Goal: Navigation & Orientation: Understand site structure

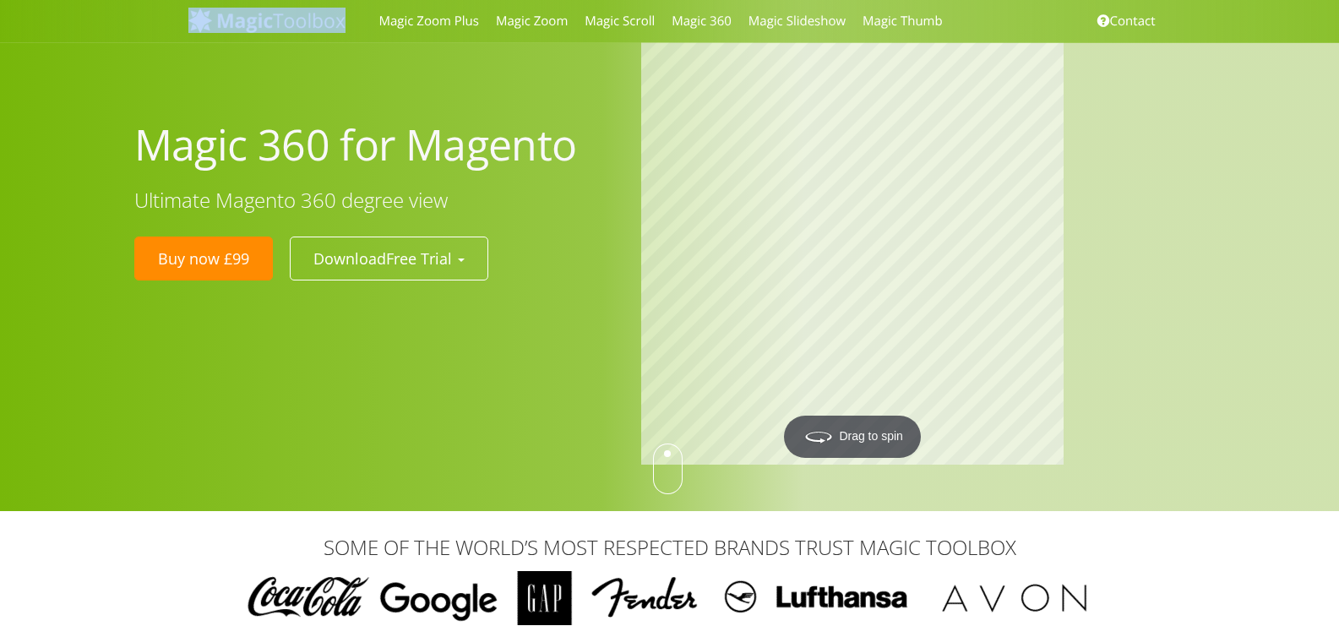
drag, startPoint x: 348, startPoint y: 26, endPoint x: 269, endPoint y: 26, distance: 79.4
click at [269, 26] on div "Magic Zoom Plus Magic Zoom Magic Scroll Magic 360 Magic Slideshow Magic Thumb C…" at bounding box center [670, 21] width 989 height 42
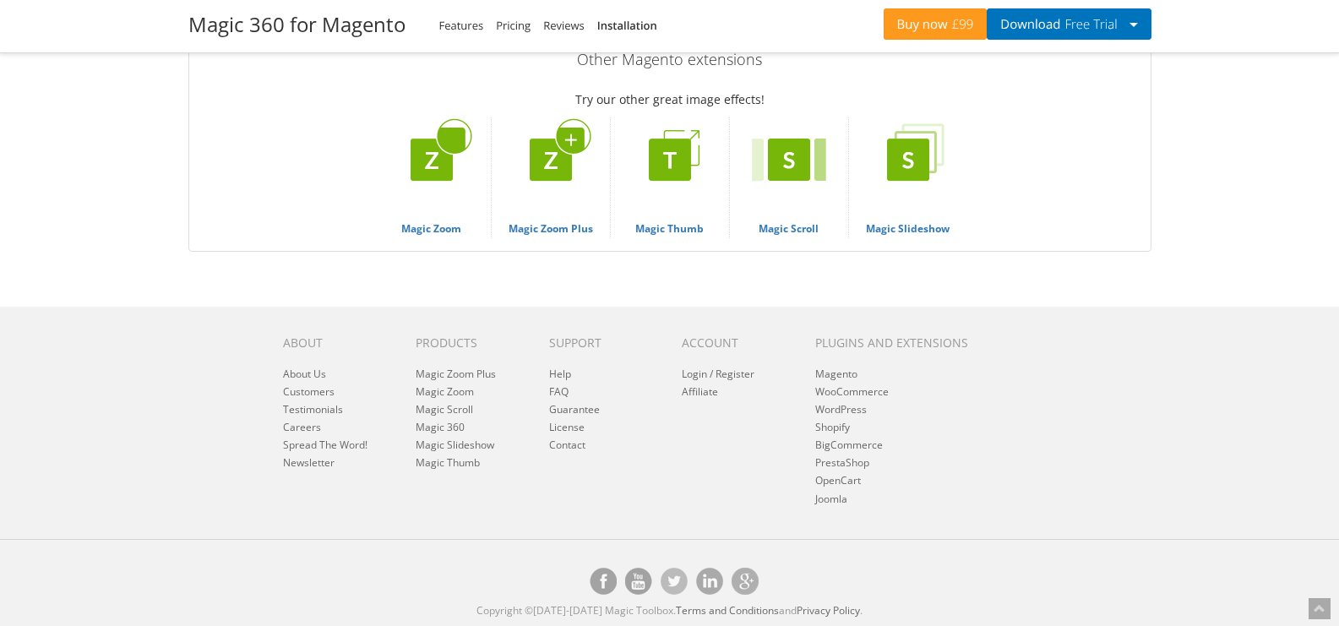
scroll to position [7061, 0]
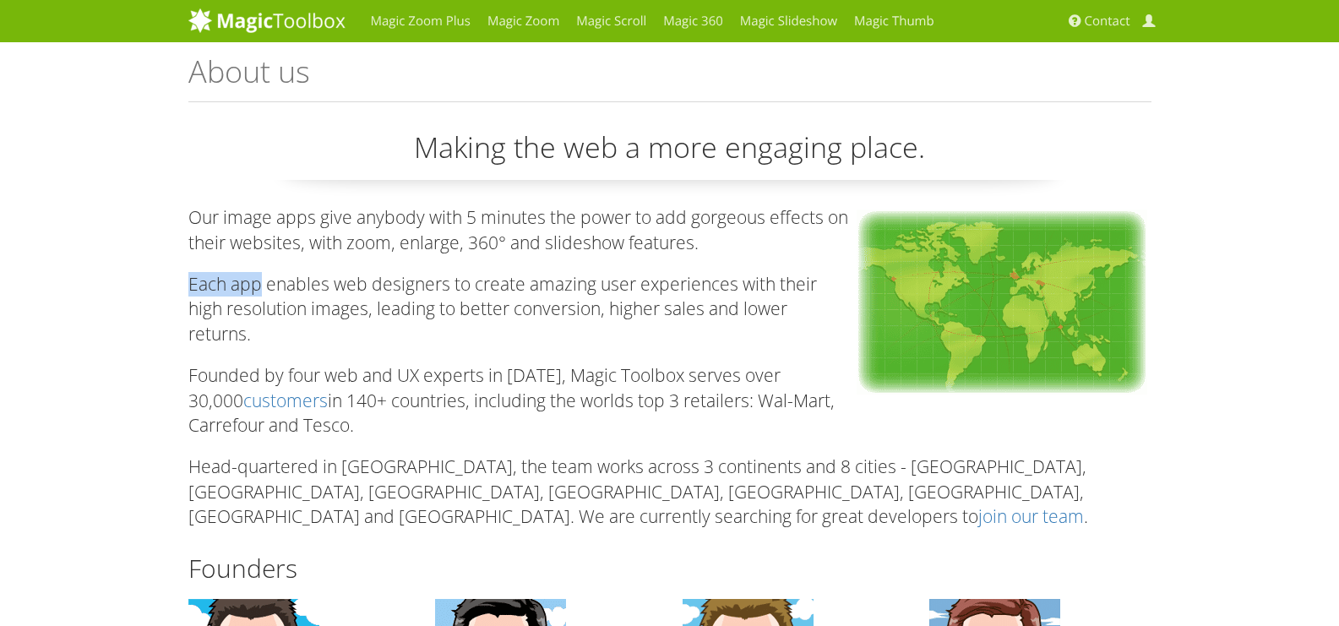
drag, startPoint x: 183, startPoint y: 281, endPoint x: 256, endPoint y: 281, distance: 73.5
click at [256, 281] on div "Making the web a more engaging place. Our image apps give anybody with 5 minute…" at bounding box center [670, 554] width 989 height 852
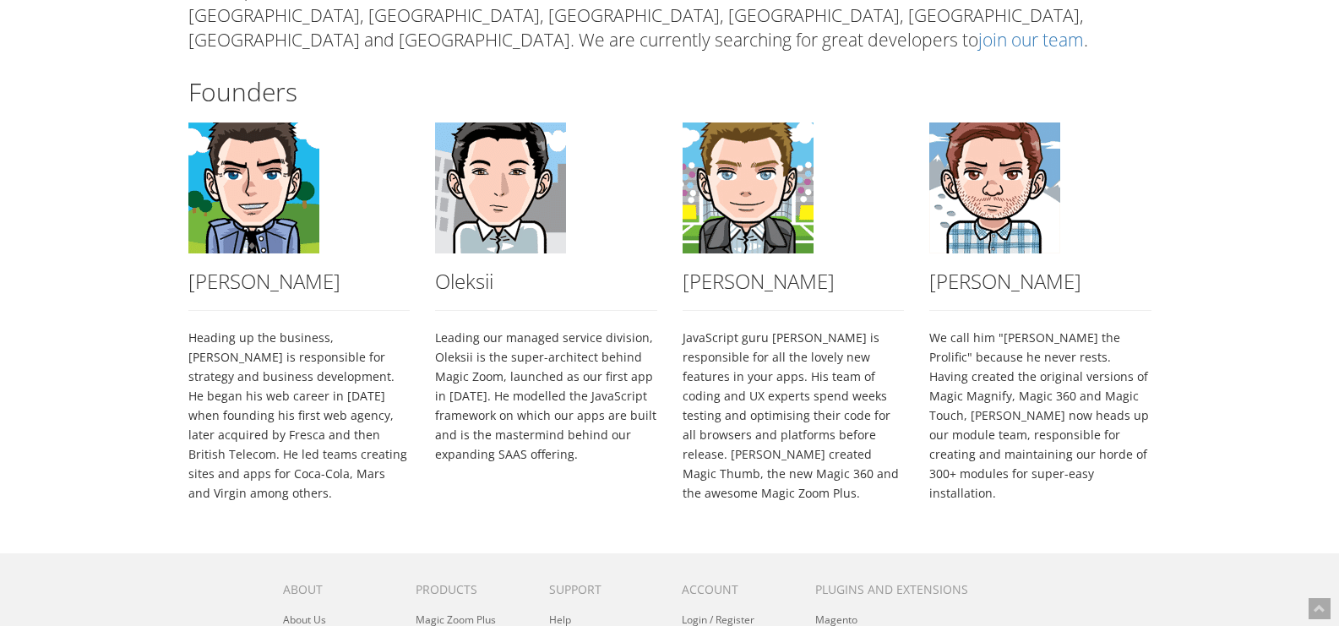
scroll to position [678, 0]
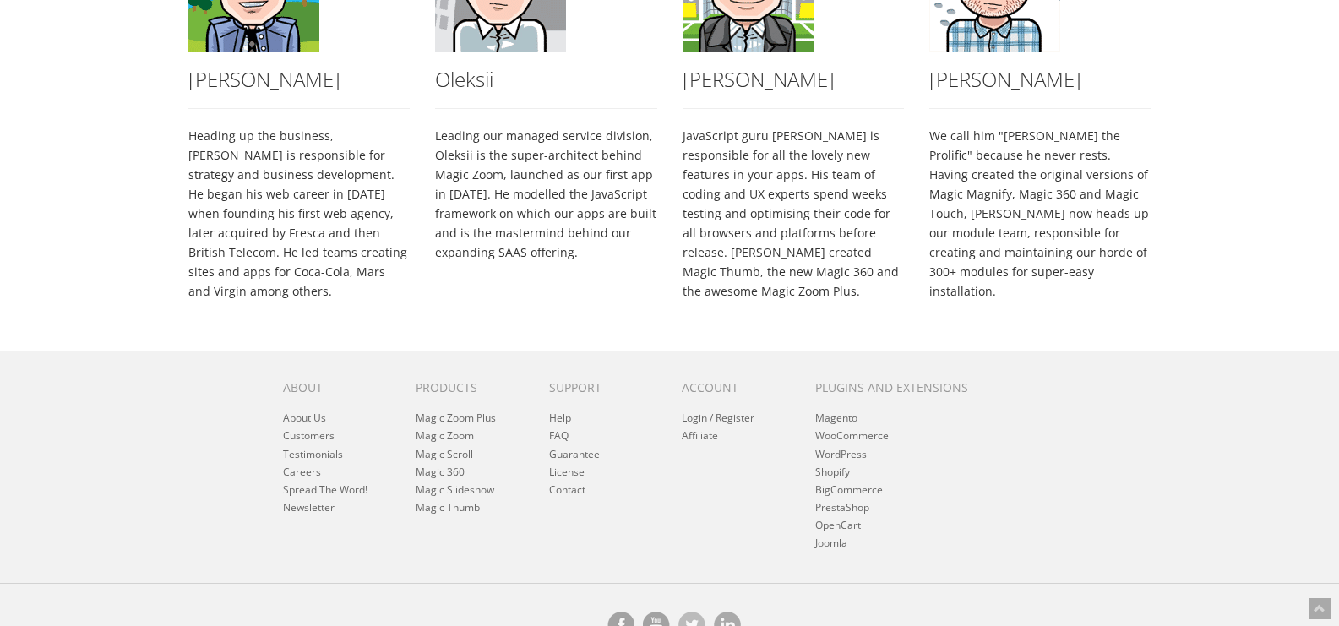
drag, startPoint x: 590, startPoint y: 613, endPoint x: 657, endPoint y: 613, distance: 67.6
copy p "Magic Toolbox"
